Goal: Transaction & Acquisition: Purchase product/service

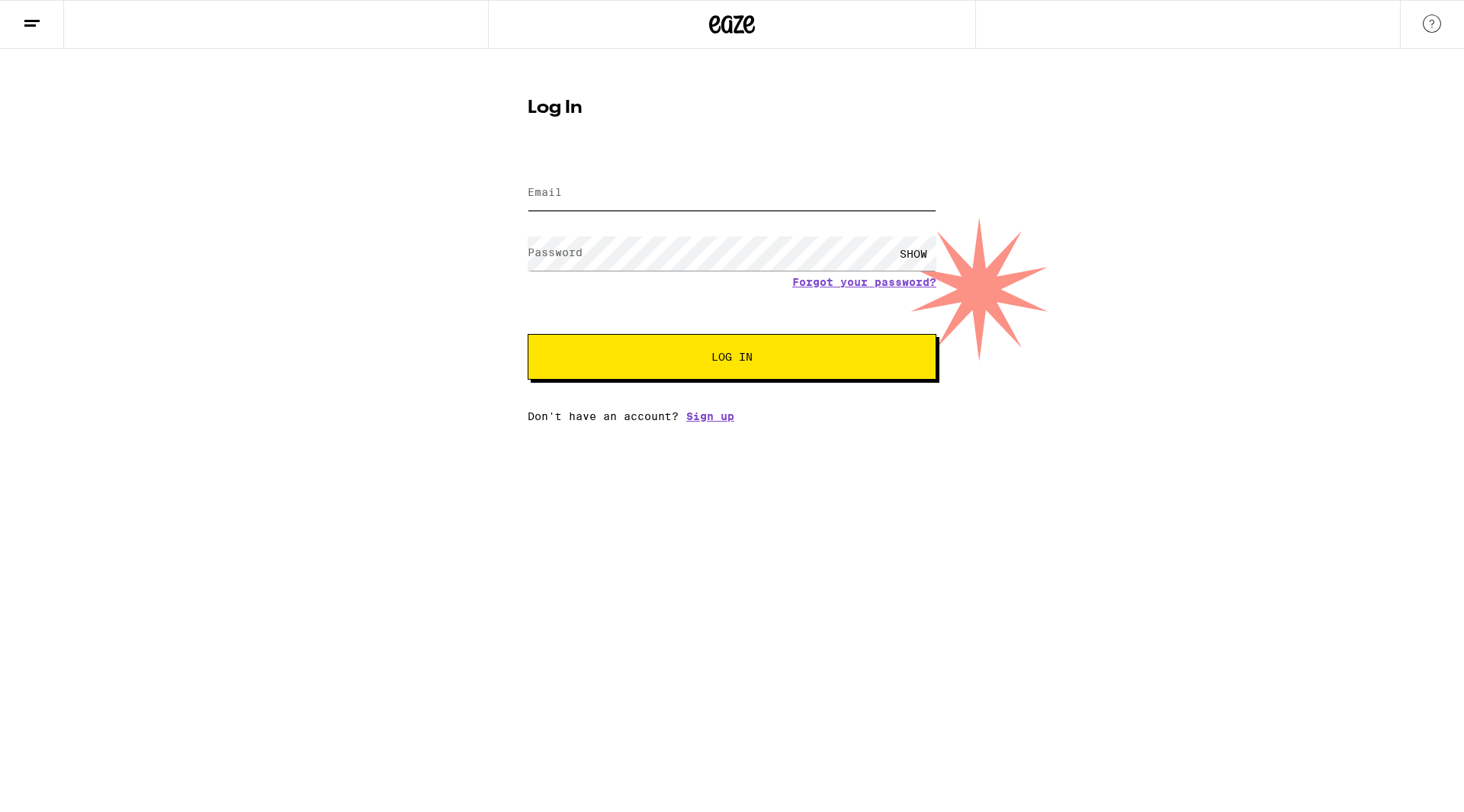
type input "[PERSON_NAME][EMAIL_ADDRESS][DOMAIN_NAME]"
drag, startPoint x: 692, startPoint y: 350, endPoint x: 668, endPoint y: 370, distance: 31.2
click at [668, 370] on button "Log In" at bounding box center [732, 357] width 409 height 46
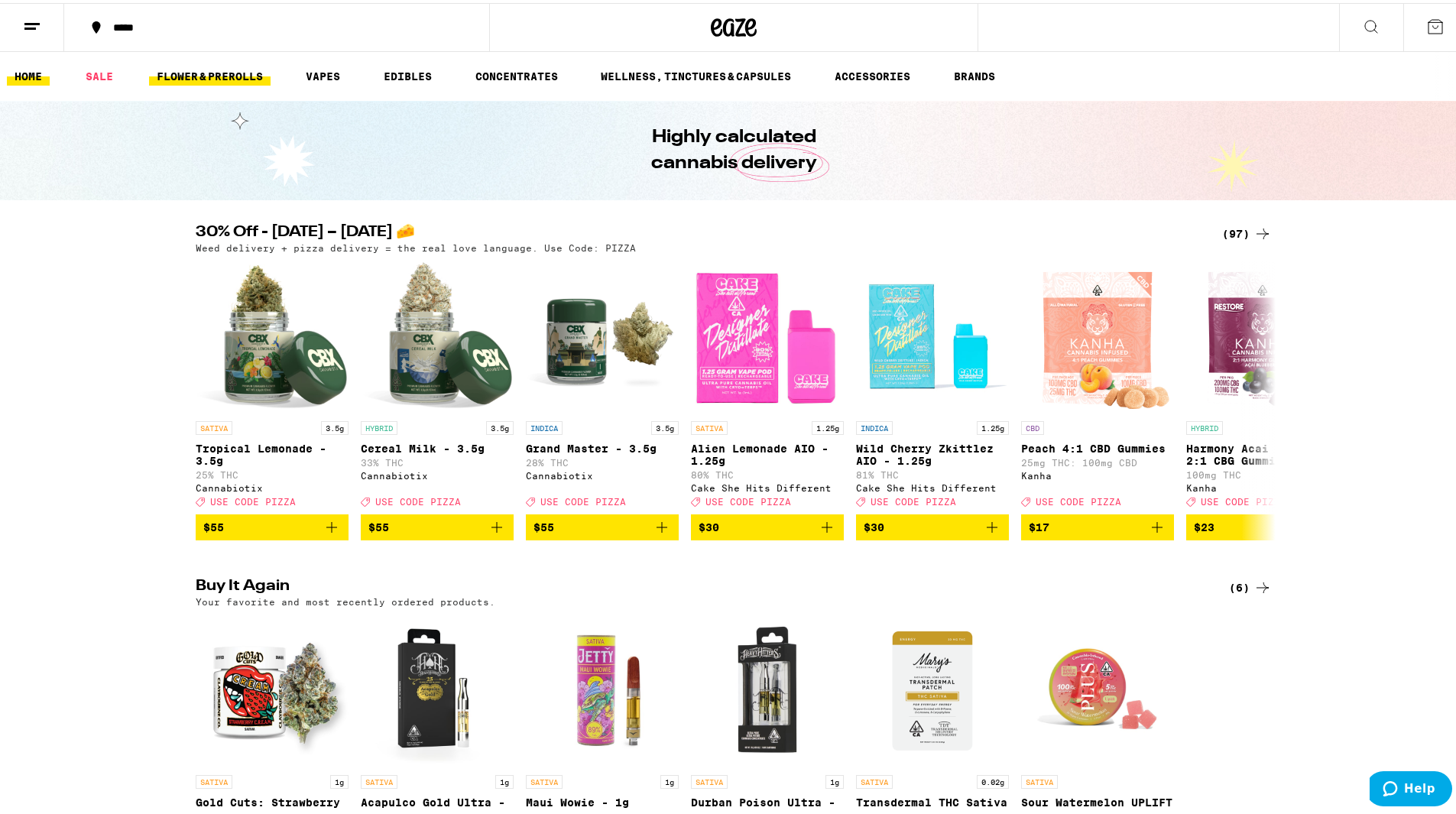
click at [246, 78] on link "FLOWER & PREROLLS" at bounding box center [210, 73] width 122 height 18
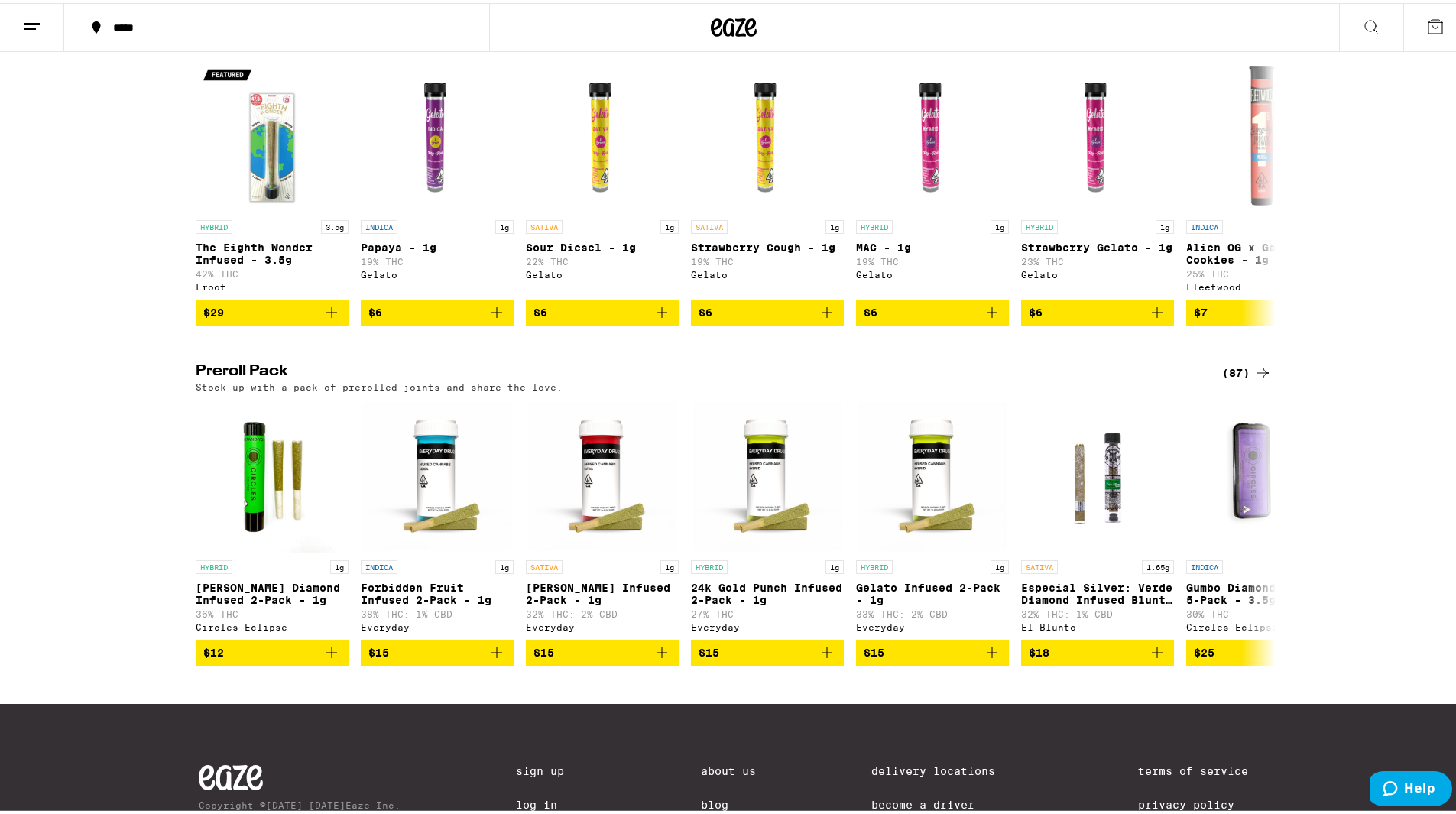
scroll to position [897, 0]
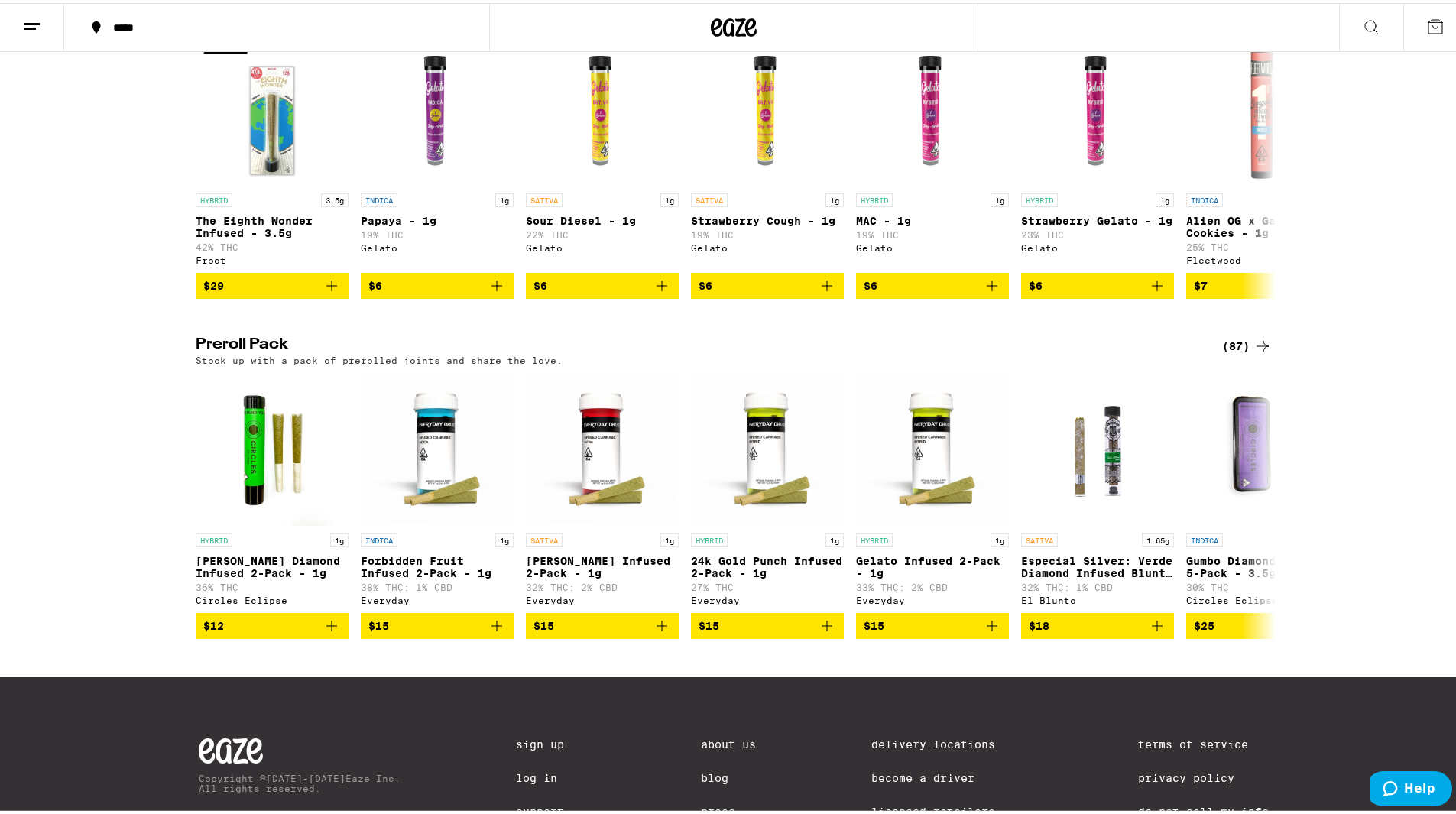
click at [1247, 352] on div "(87)" at bounding box center [1247, 343] width 50 height 18
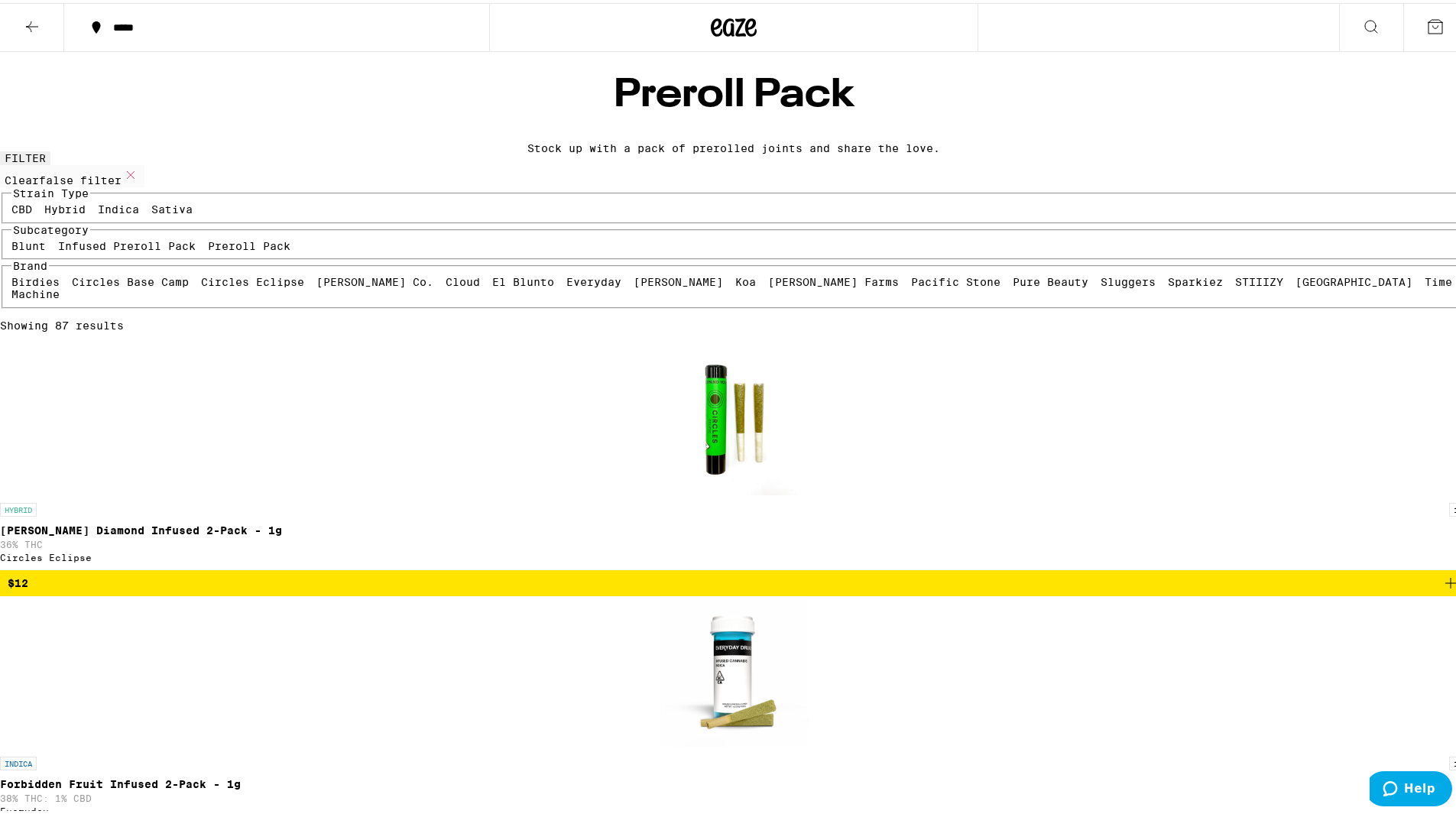
click at [37, 30] on icon at bounding box center [32, 23] width 18 height 18
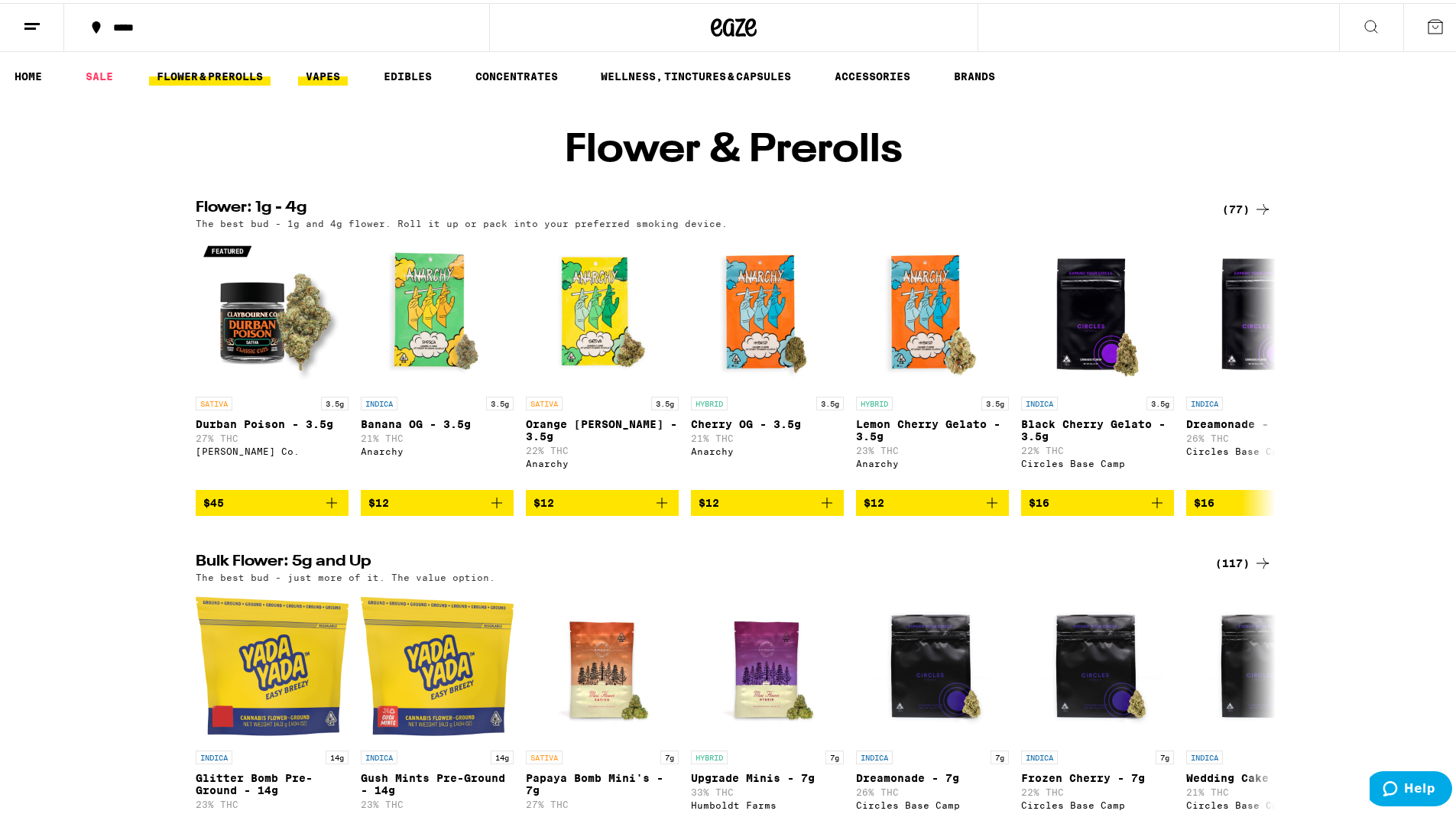
click at [315, 66] on link "VAPES" at bounding box center [322, 73] width 50 height 18
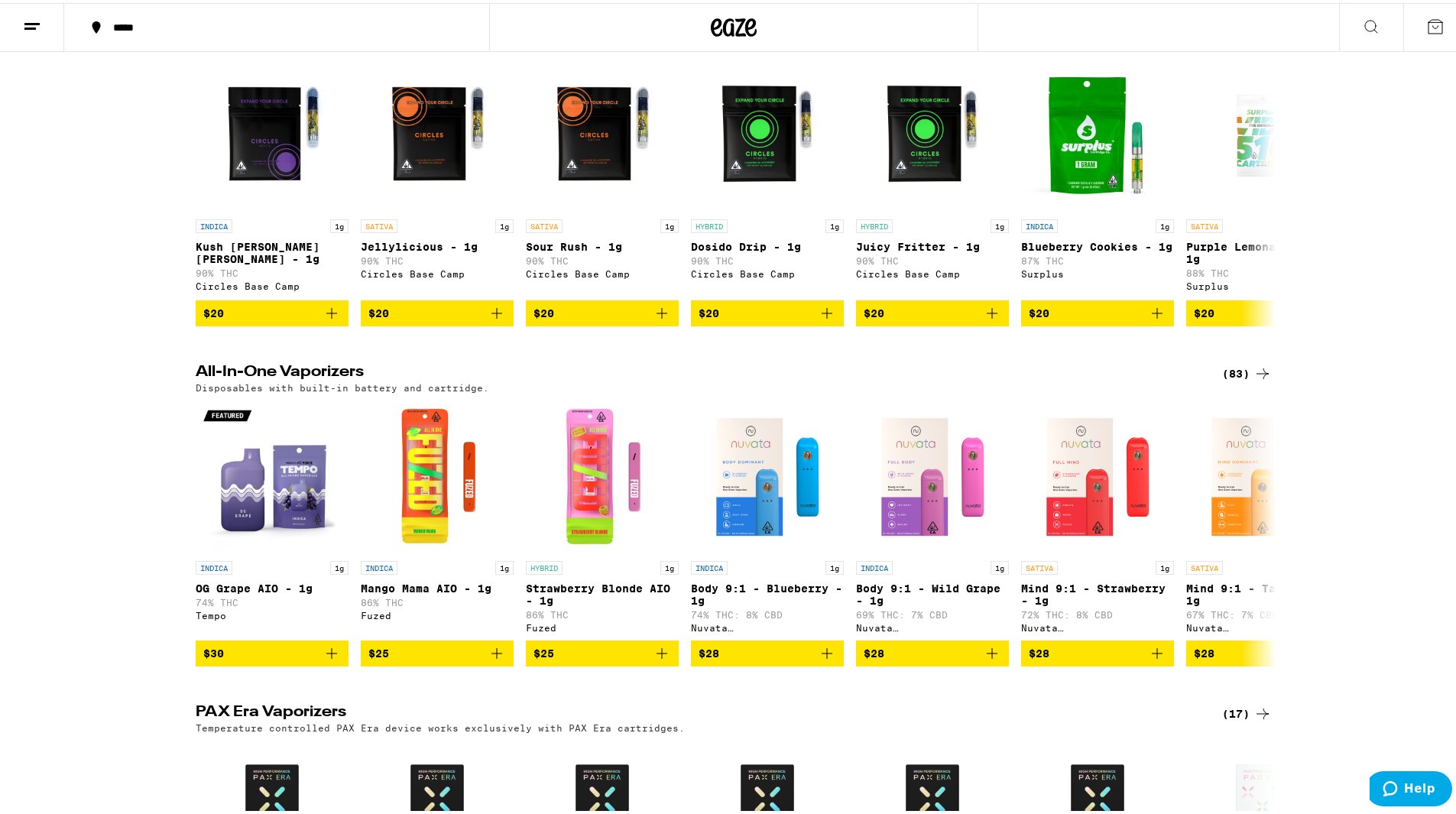
scroll to position [332, 0]
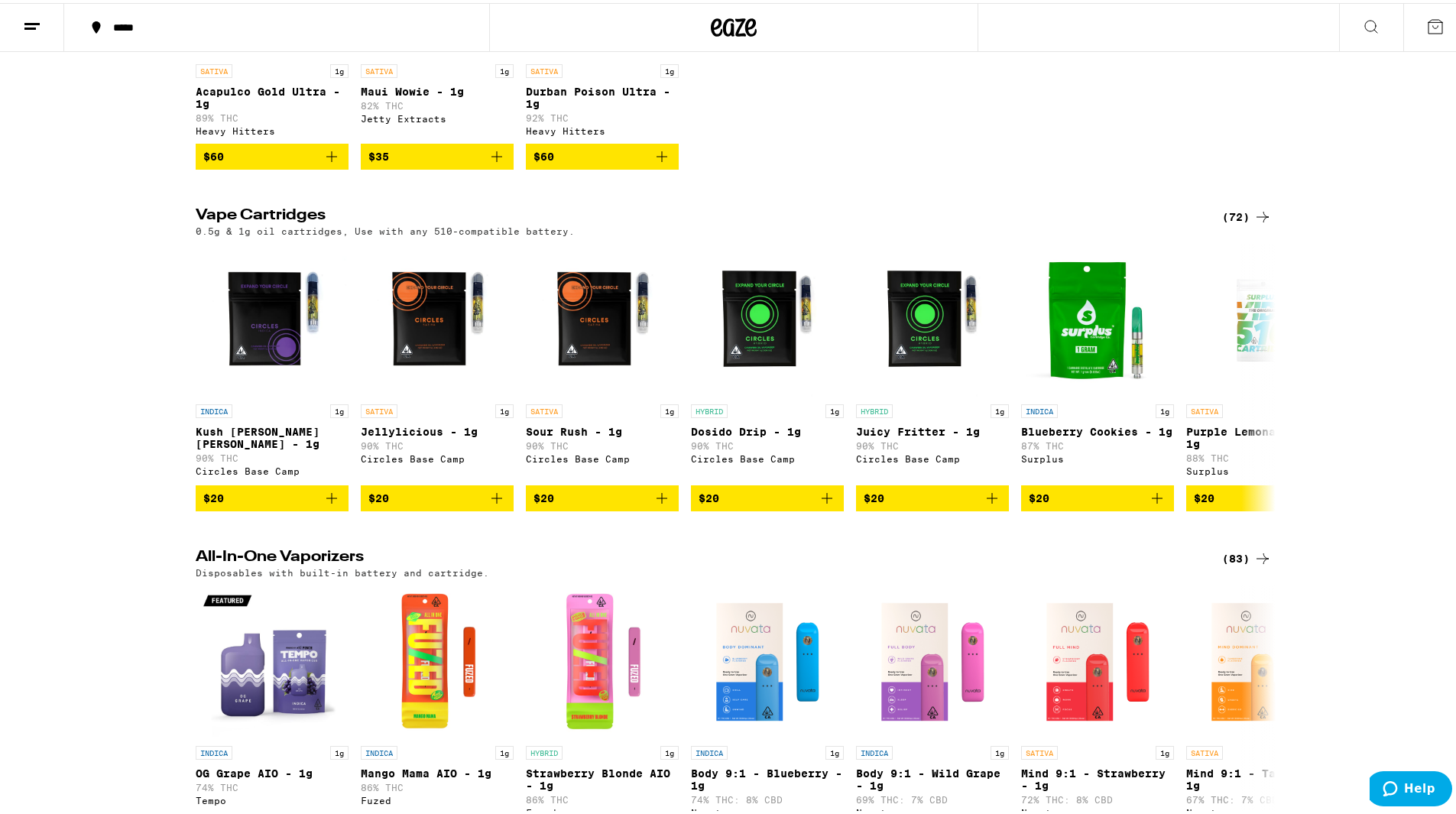
click at [1234, 223] on div "(72)" at bounding box center [1247, 213] width 50 height 18
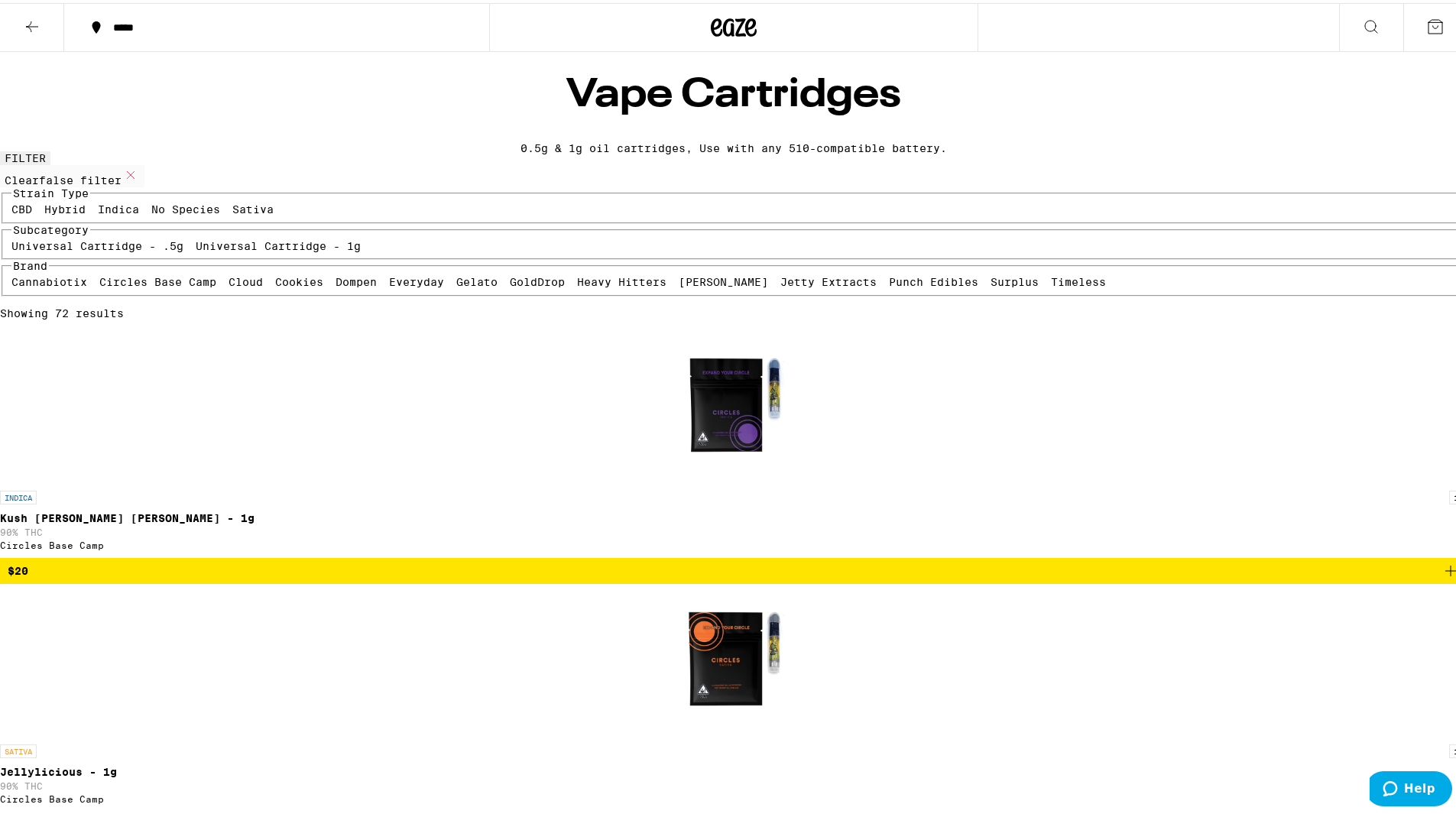
click at [312, 285] on label "Cookies" at bounding box center [298, 279] width 48 height 12
click at [279, 276] on input "Cookies" at bounding box center [278, 275] width 1 height 1
checkbox input "true"
